Goal: Answer question/provide support: Answer question/provide support

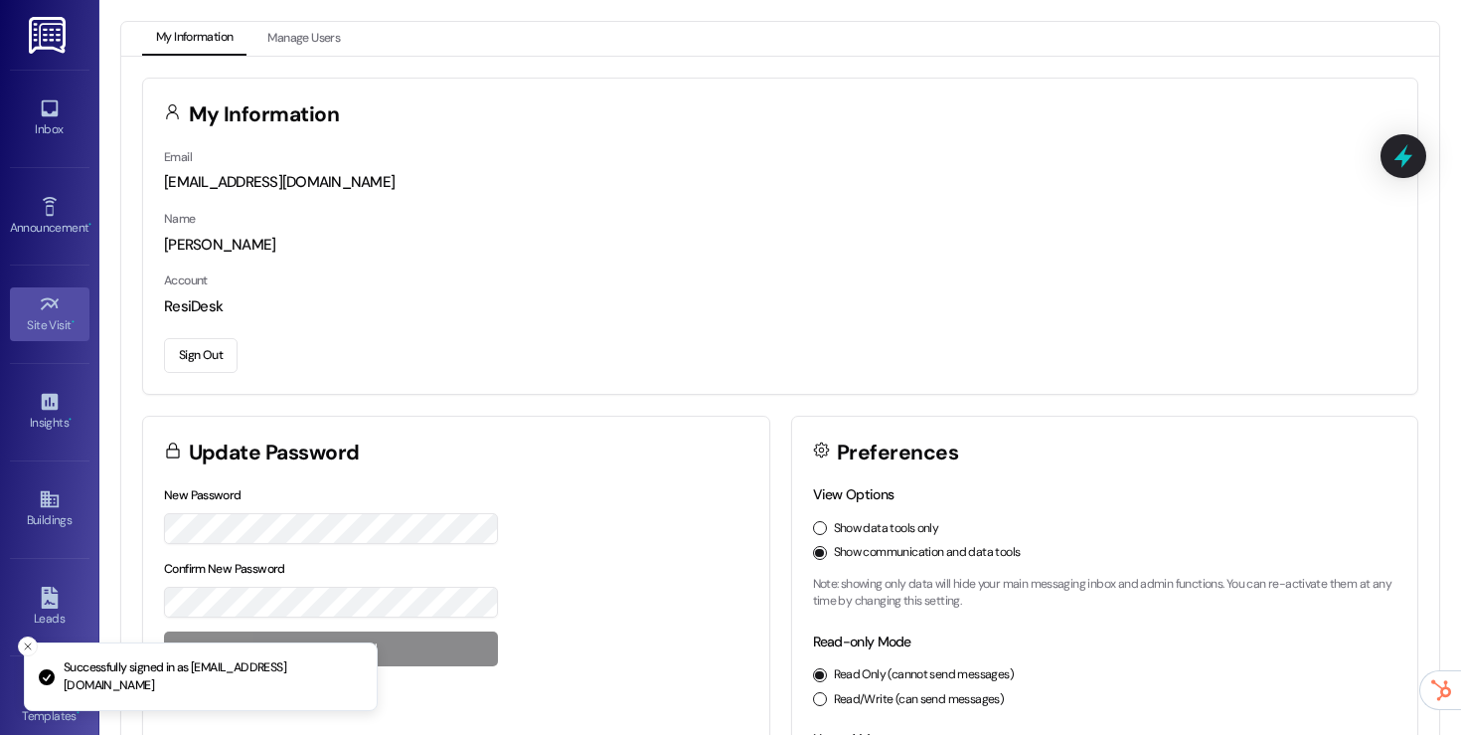
click at [41, 298] on icon at bounding box center [49, 303] width 18 height 12
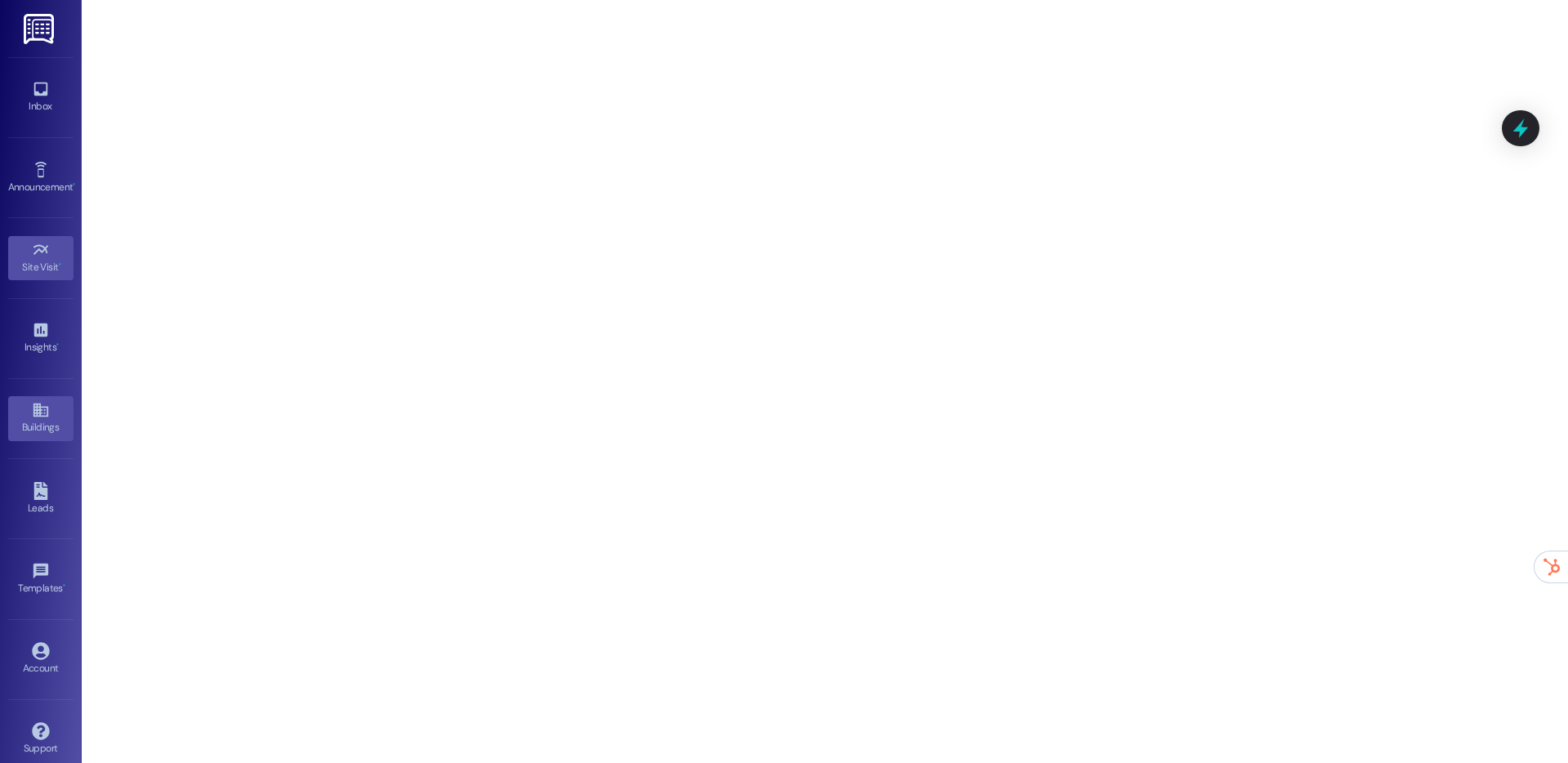
click at [37, 419] on div "Buildings" at bounding box center [40, 427] width 81 height 16
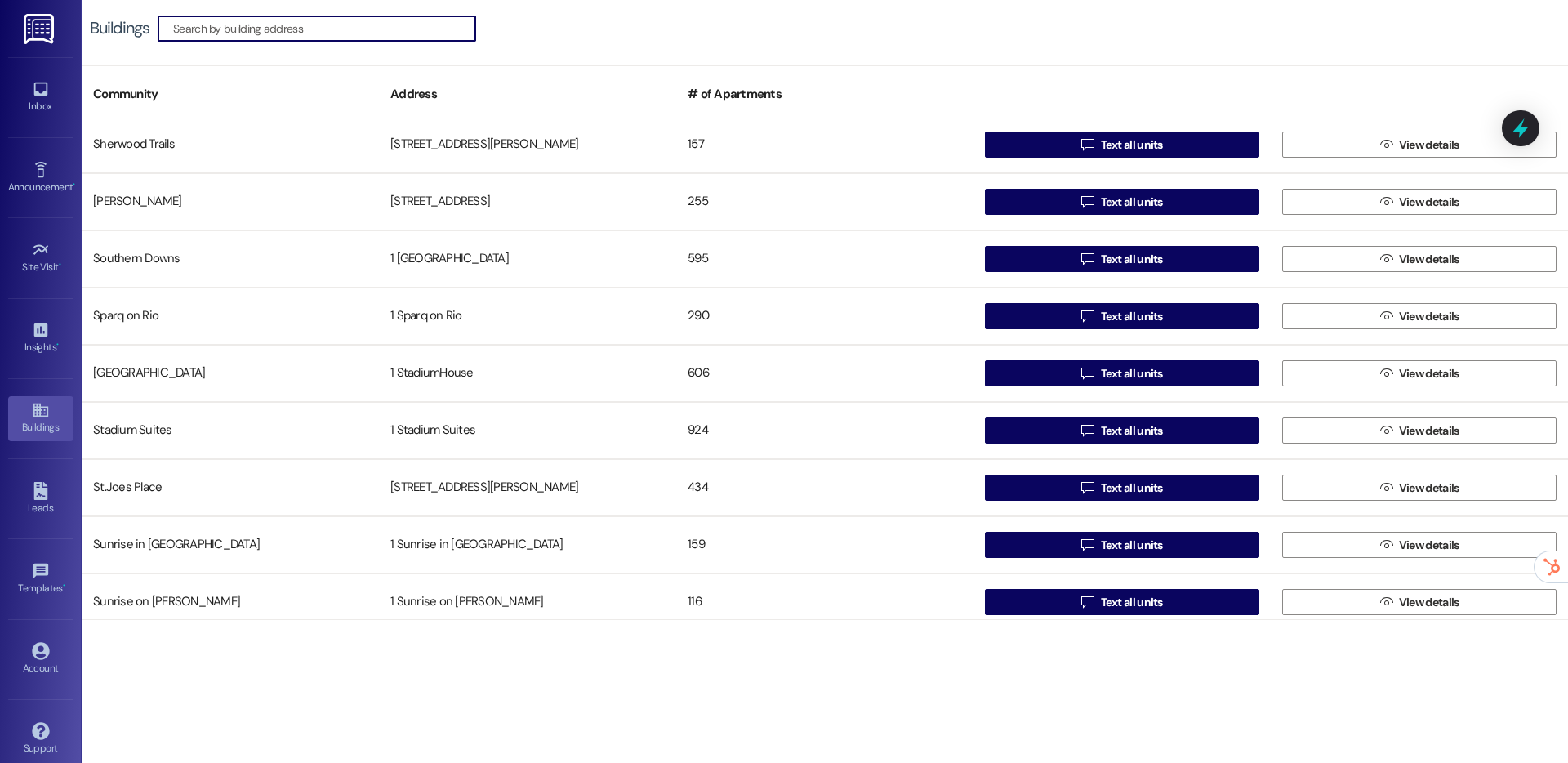
scroll to position [2594, 0]
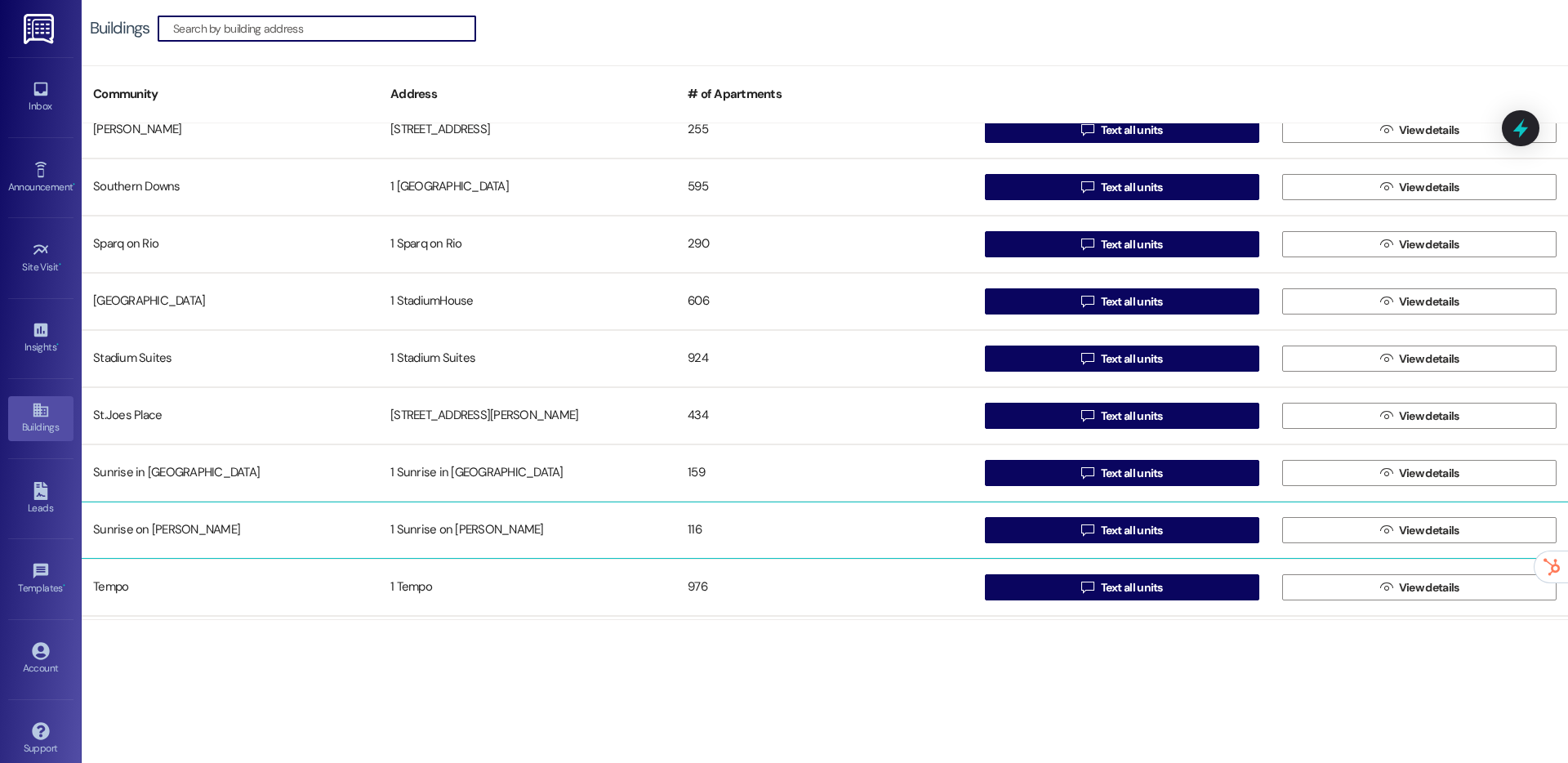
click at [890, 515] on div "116" at bounding box center [825, 530] width 297 height 33
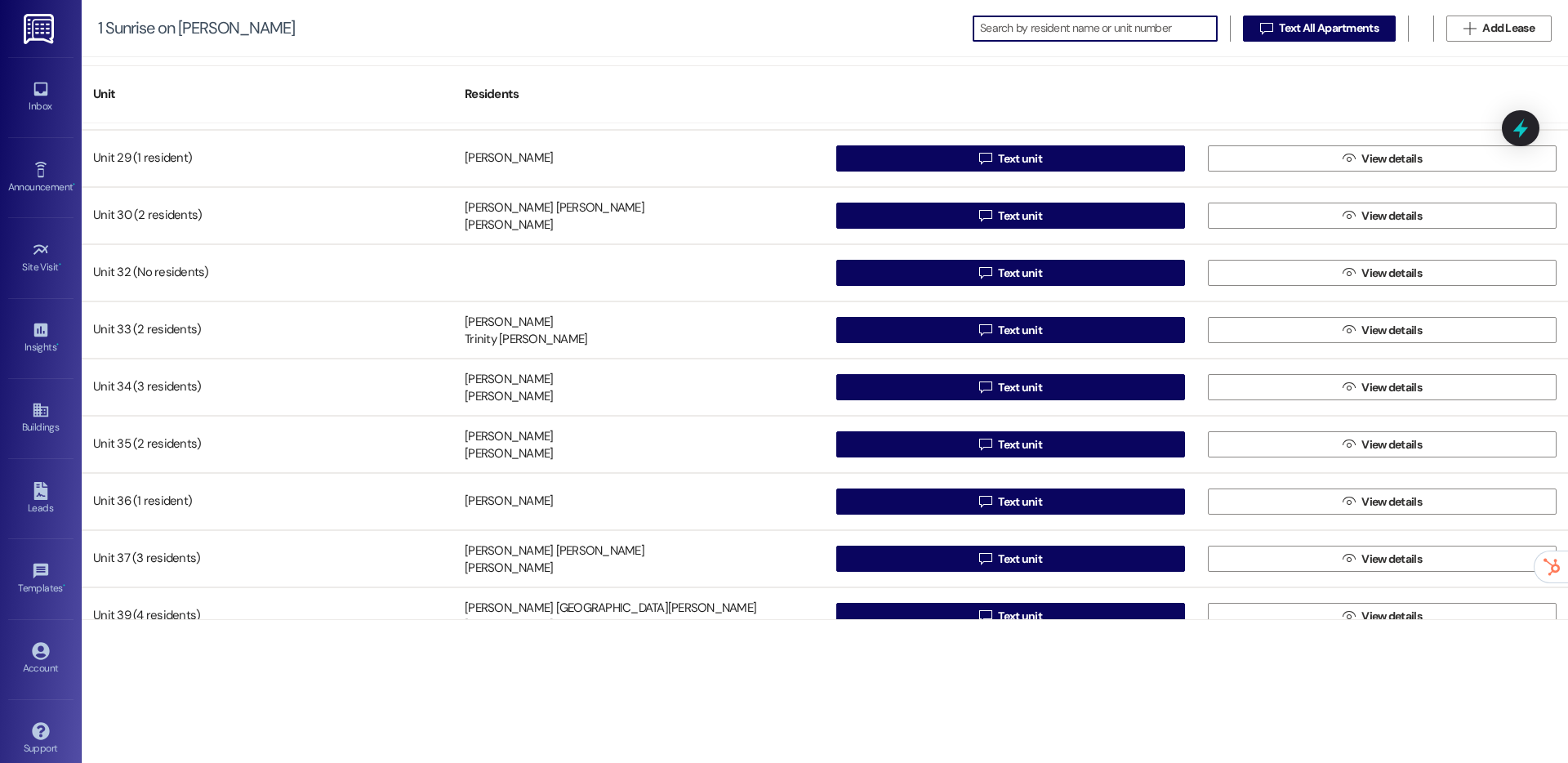
scroll to position [1480, 0]
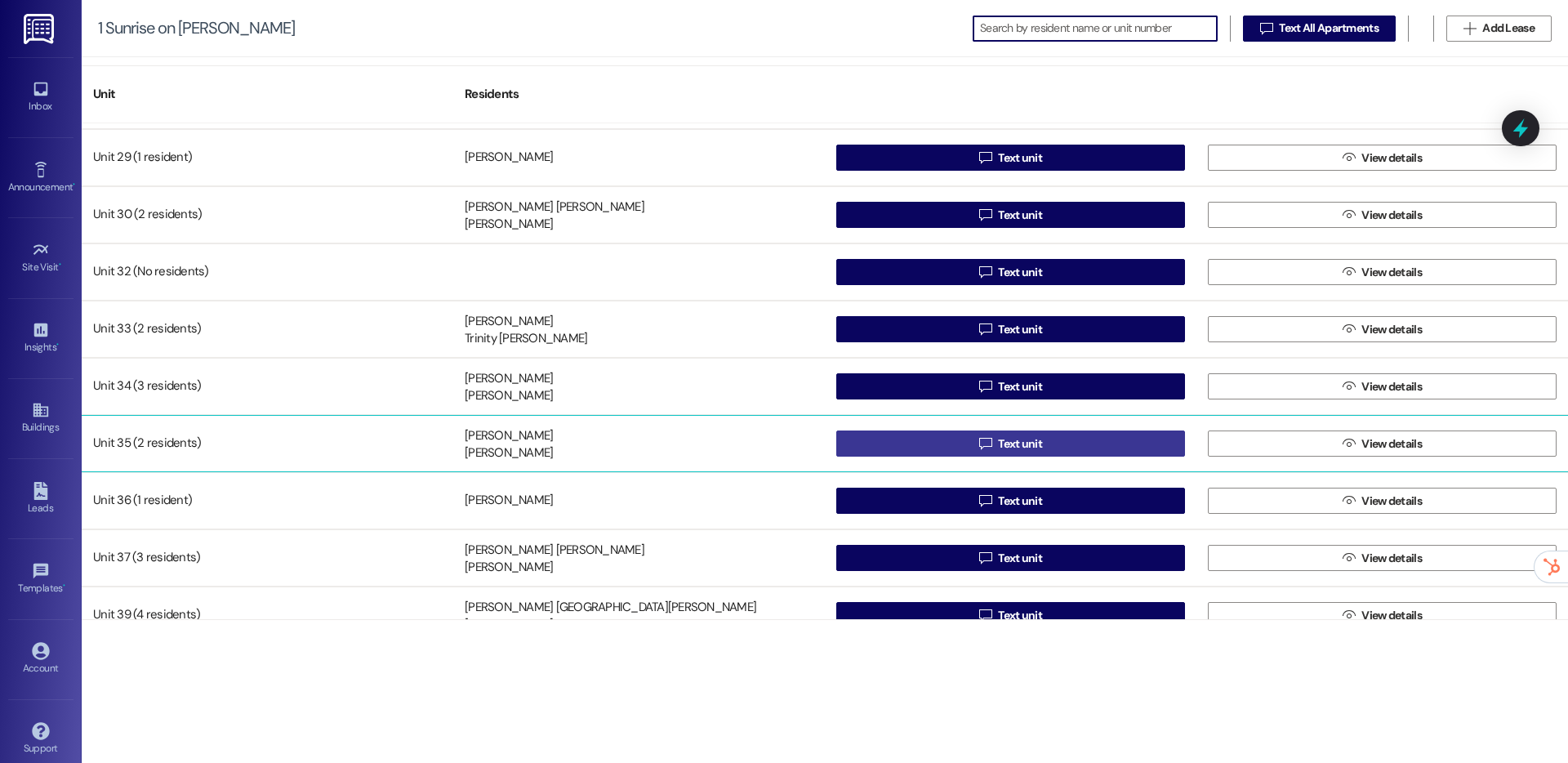
click at [876, 452] on button " Text unit" at bounding box center [1010, 444] width 348 height 26
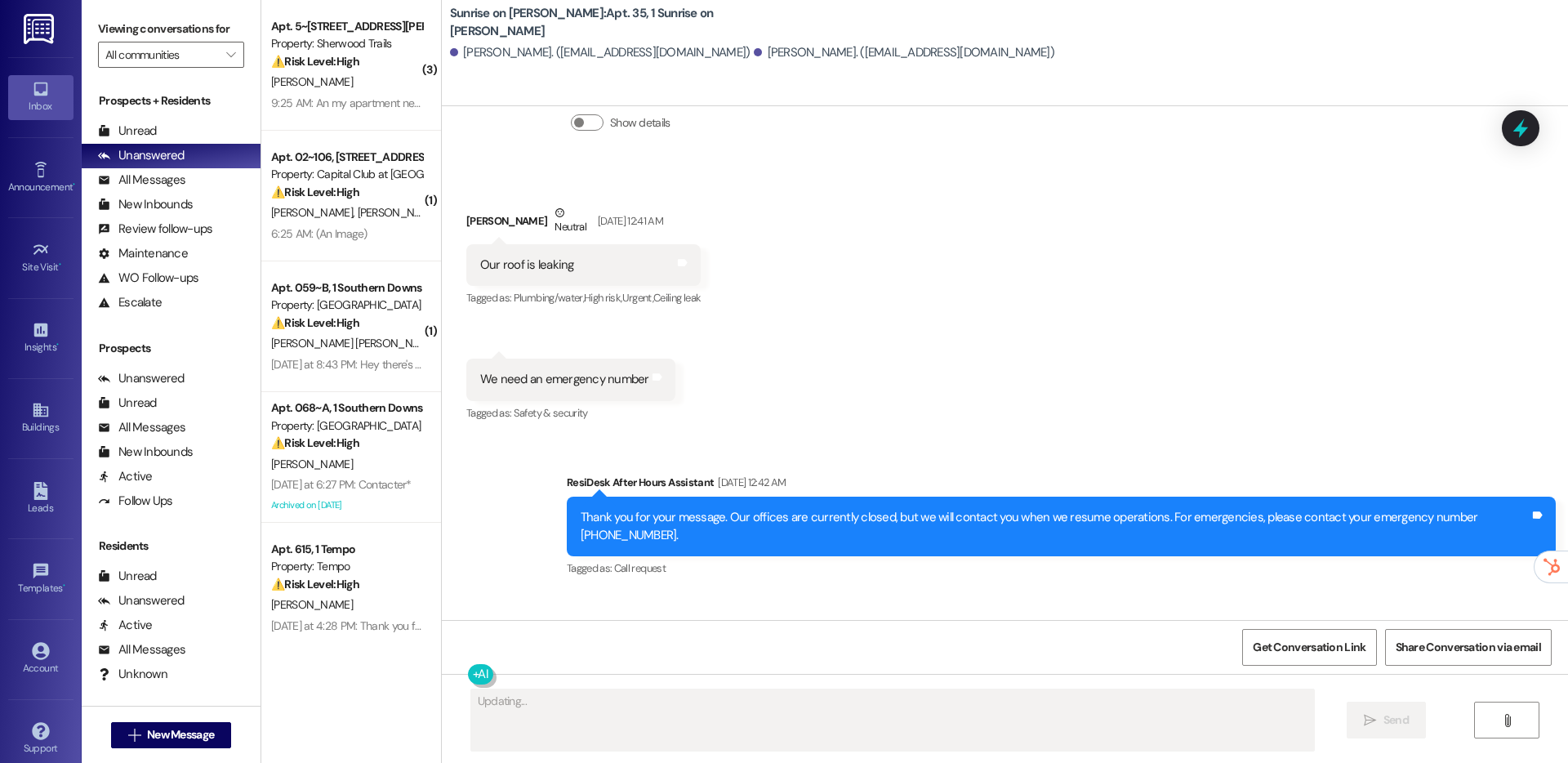
scroll to position [4902, 0]
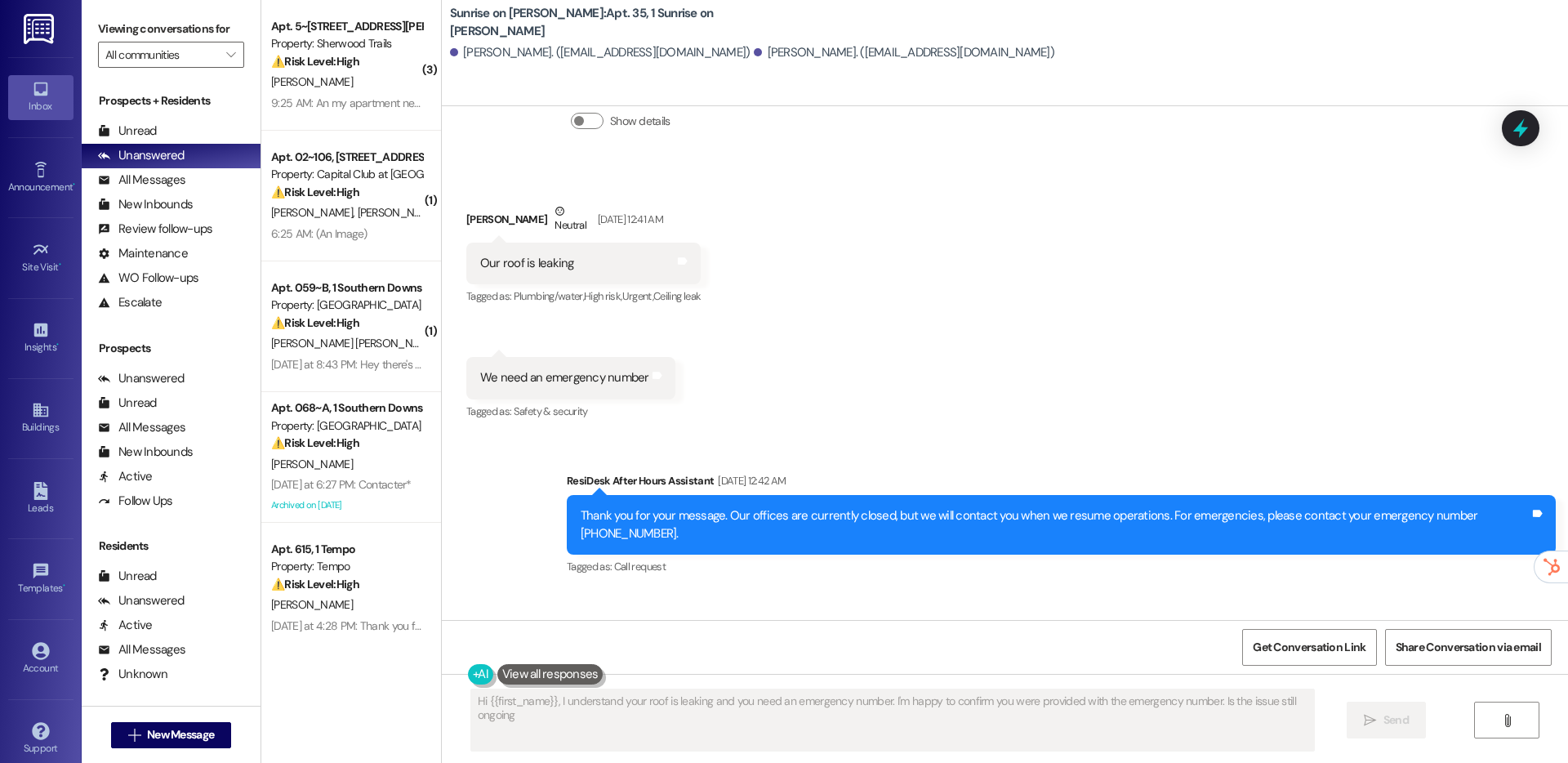
type textarea "Hi {{first_name}}, I understand your roof is leaking and you need an emergency …"
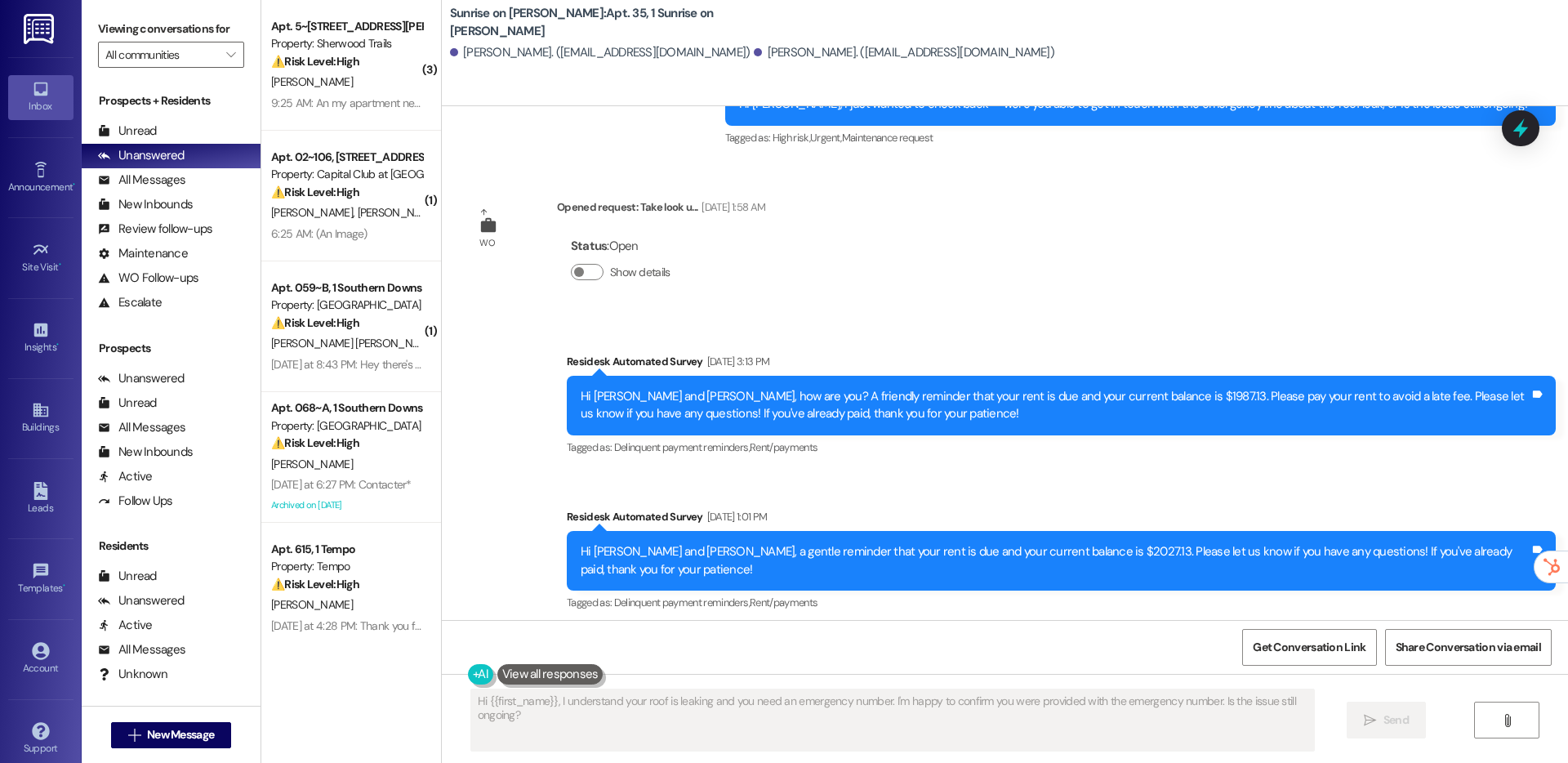
scroll to position [5592, 0]
